Goal: Task Accomplishment & Management: Manage account settings

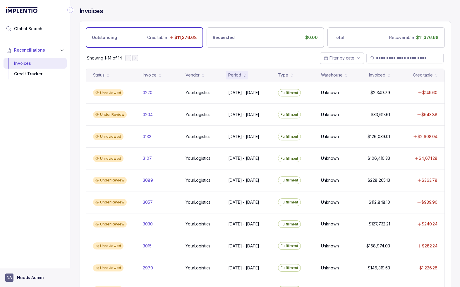
click at [33, 278] on p "Nuuds Admin" at bounding box center [30, 277] width 27 height 6
click at [25, 73] on div "Credit Tracker" at bounding box center [35, 73] width 54 height 11
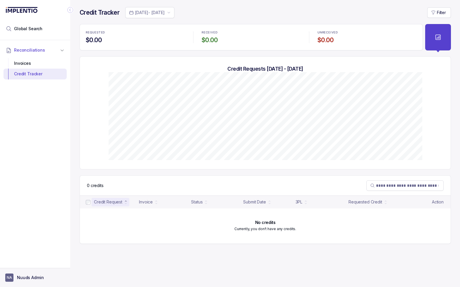
click at [26, 277] on p "Nuuds Admin" at bounding box center [30, 277] width 27 height 6
click at [21, 265] on p "Logout" at bounding box center [38, 265] width 49 height 6
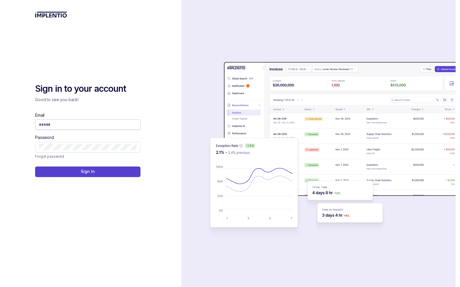
click at [68, 123] on input "Email" at bounding box center [88, 124] width 98 height 6
type input "**********"
